Goal: Find specific page/section: Find specific page/section

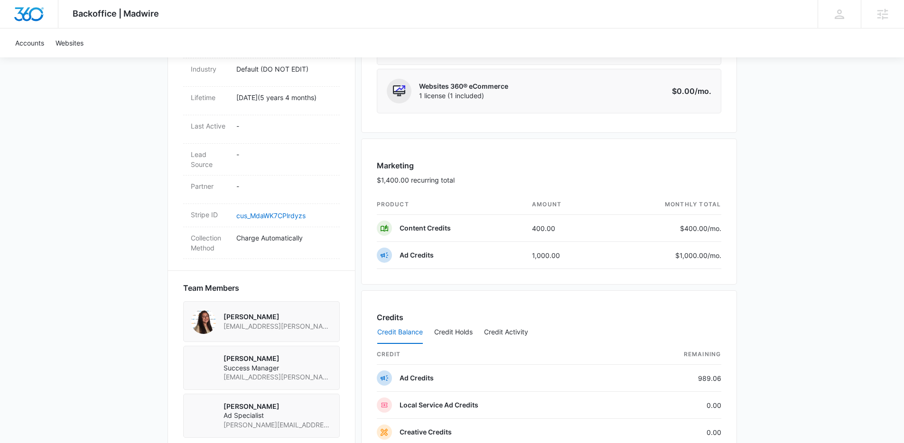
scroll to position [468, 0]
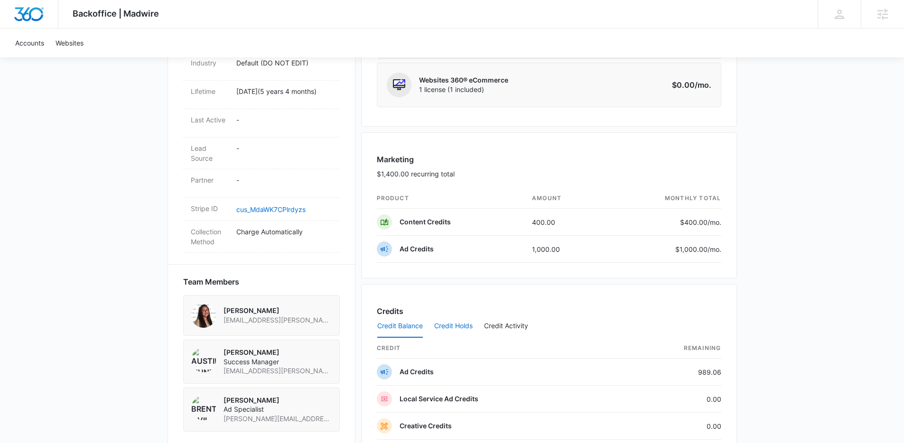
click at [461, 326] on button "Credit Holds" at bounding box center [453, 326] width 38 height 23
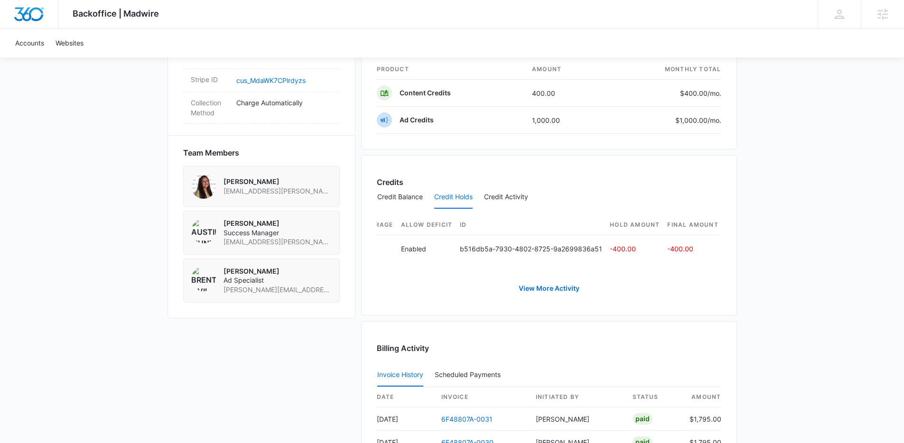
scroll to position [0, 0]
click at [780, 198] on div "Backoffice | Madwire Apps Settings JD Jen Dionne jennifer.dionne@madwire.com My…" at bounding box center [452, 66] width 904 height 1327
